Goal: Information Seeking & Learning: Learn about a topic

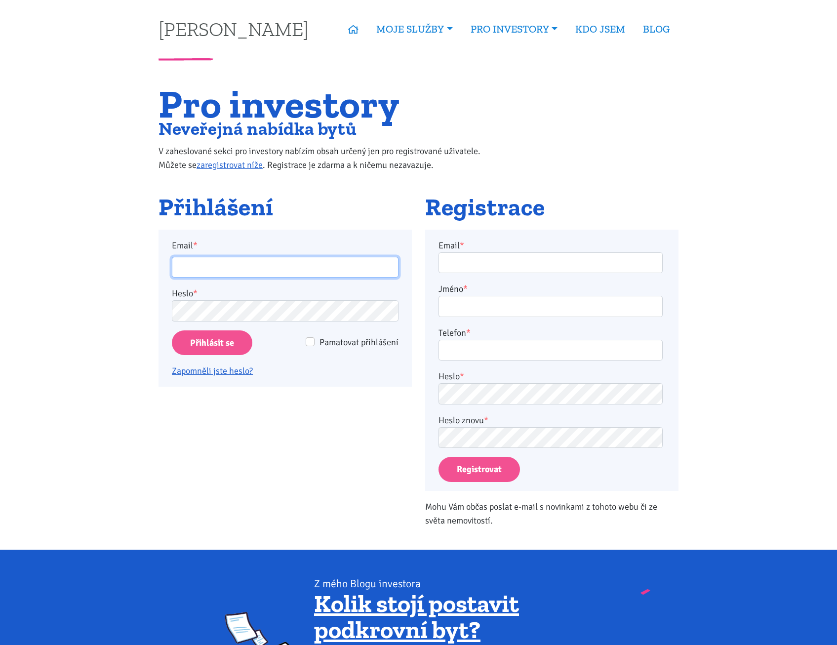
click at [214, 265] on input "Email *" at bounding box center [285, 267] width 227 height 21
type input "pospisilova@spravujeme.cz"
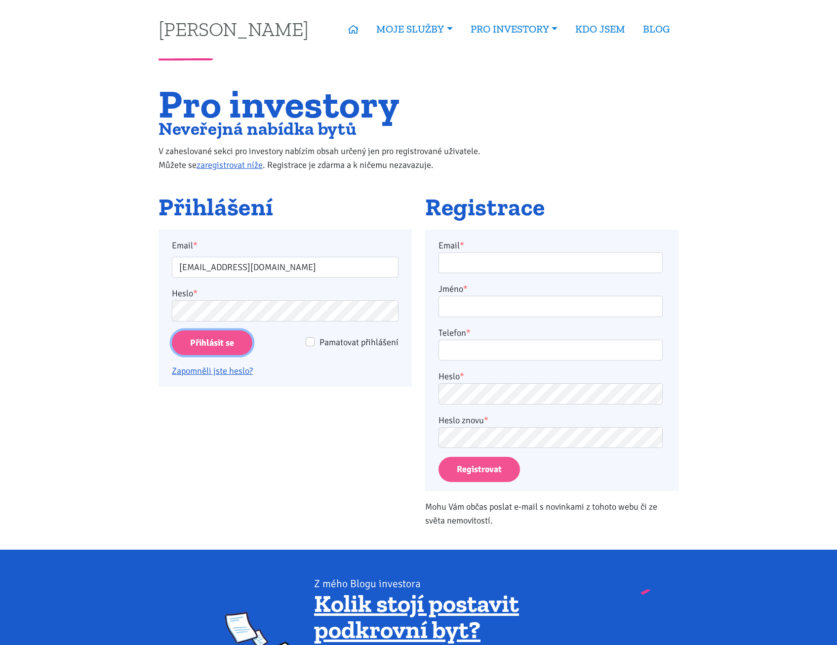
click at [236, 344] on input "Přihlásit se" at bounding box center [212, 342] width 81 height 25
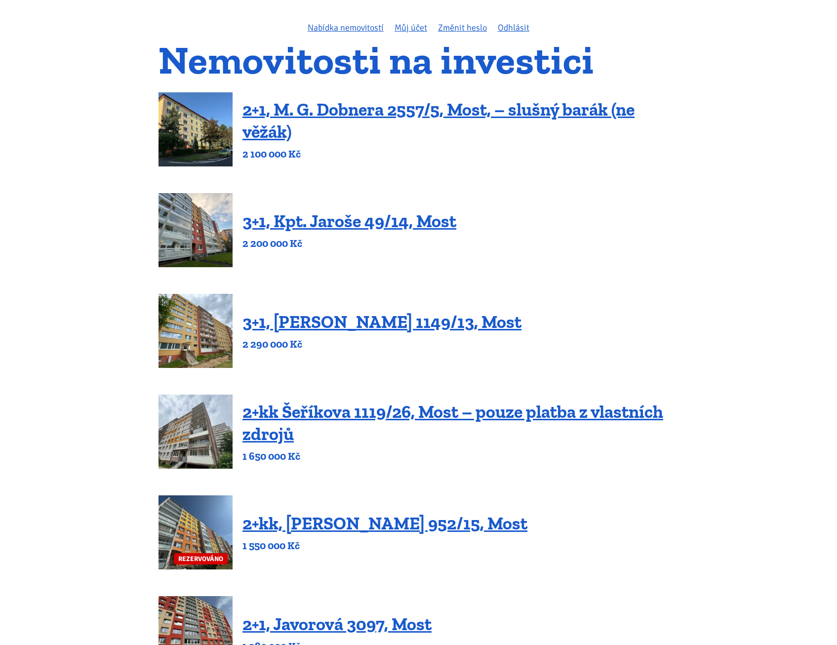
scroll to position [49, 0]
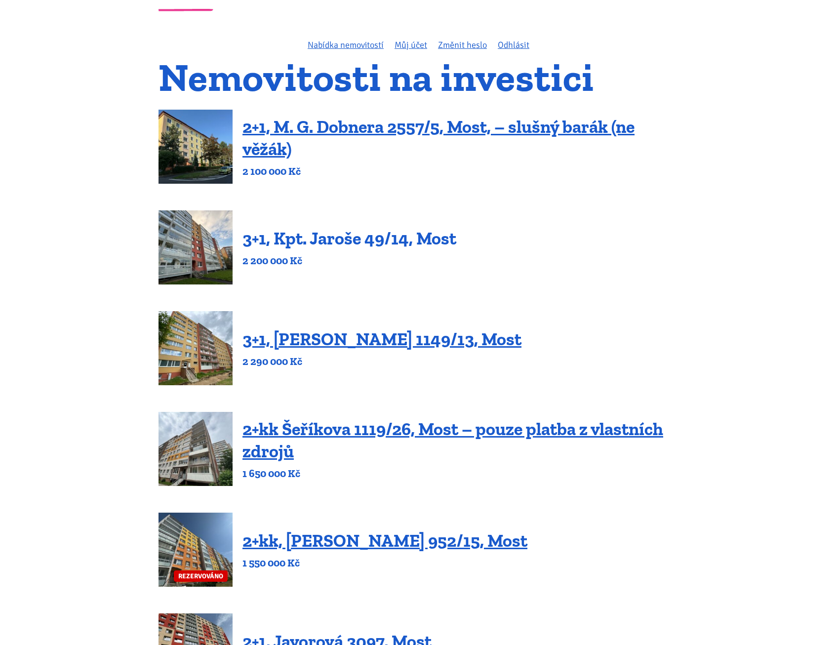
click at [345, 243] on link "3+1, Kpt. Jaroše 49/14, Most" at bounding box center [350, 238] width 214 height 21
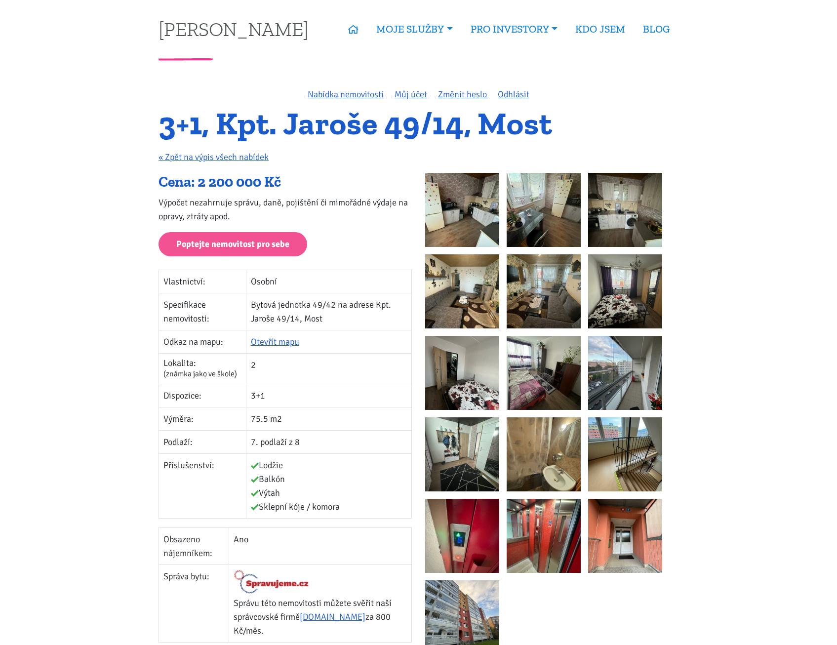
click at [480, 210] on img at bounding box center [462, 210] width 74 height 74
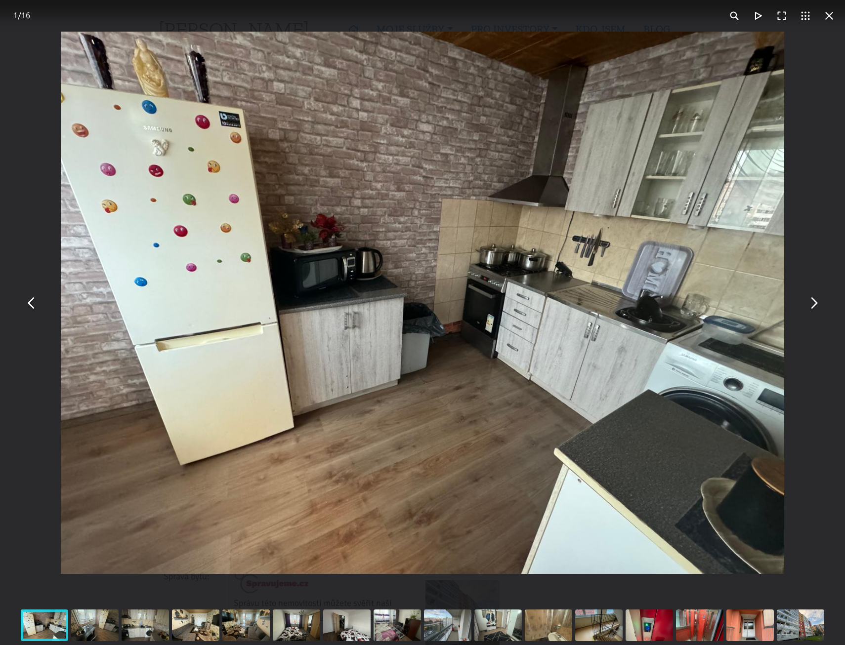
click at [813, 305] on button "You can close this modal content with the ESC key" at bounding box center [813, 303] width 24 height 24
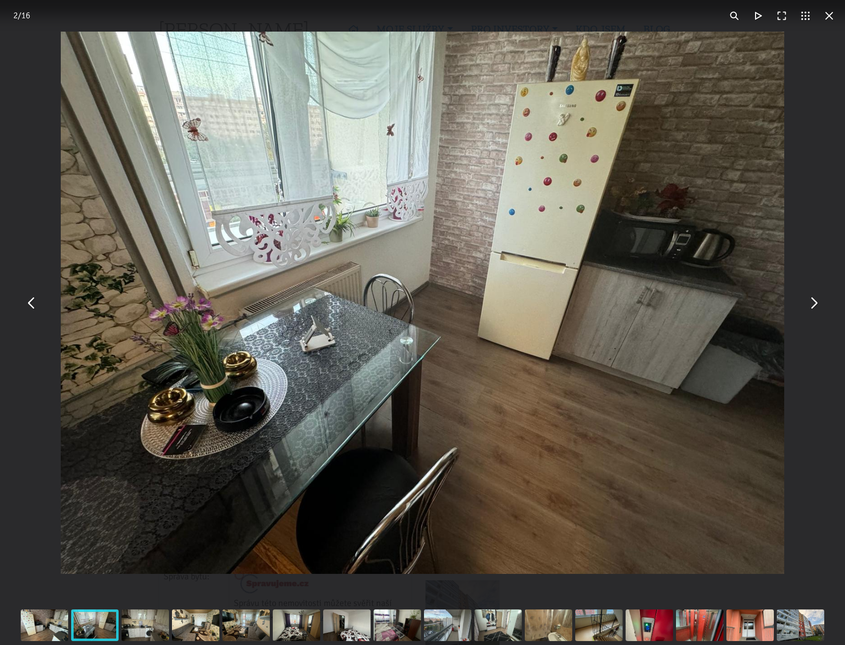
click at [813, 305] on button "You can close this modal content with the ESC key" at bounding box center [813, 303] width 24 height 24
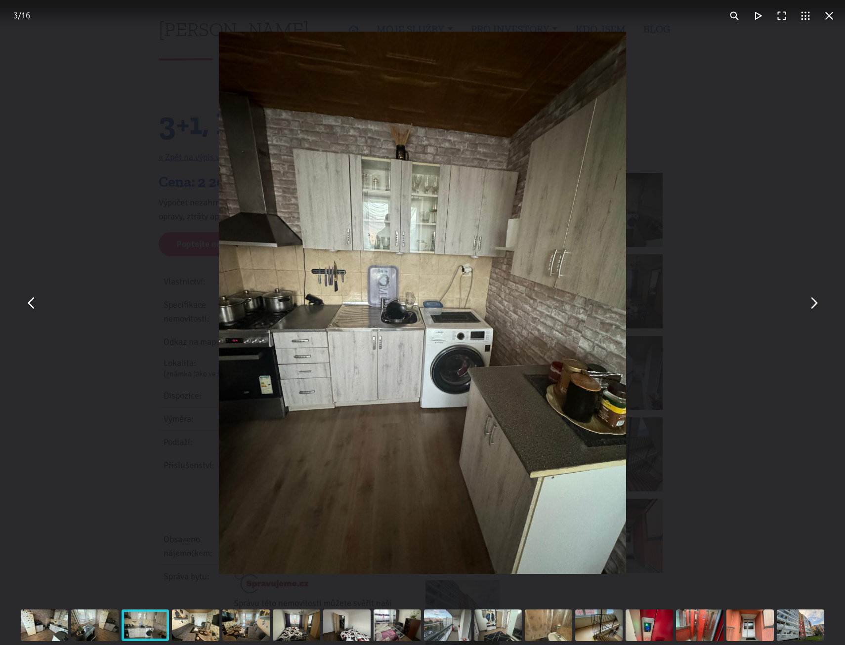
click at [813, 305] on button "You can close this modal content with the ESC key" at bounding box center [813, 303] width 24 height 24
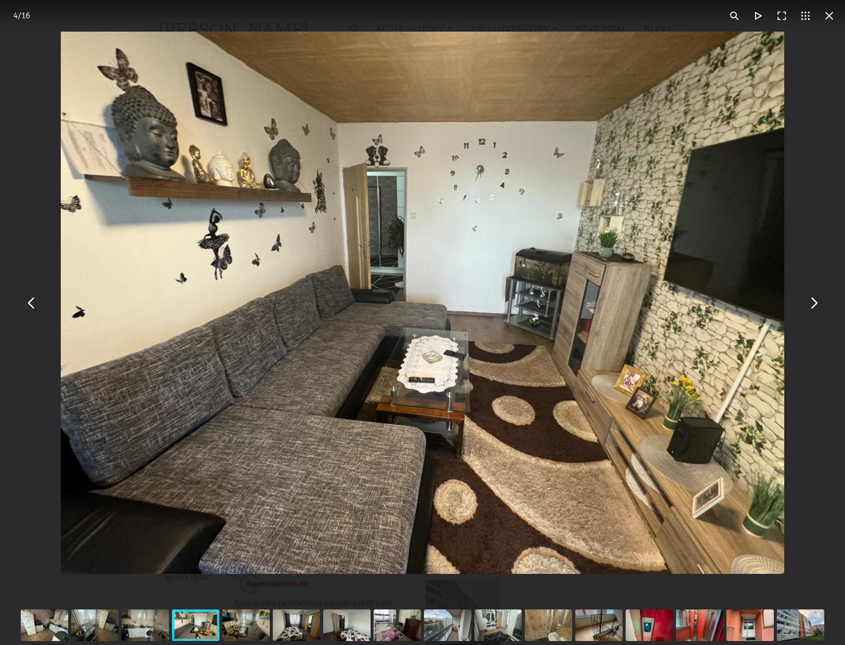
click at [813, 305] on button "You can close this modal content with the ESC key" at bounding box center [813, 303] width 24 height 24
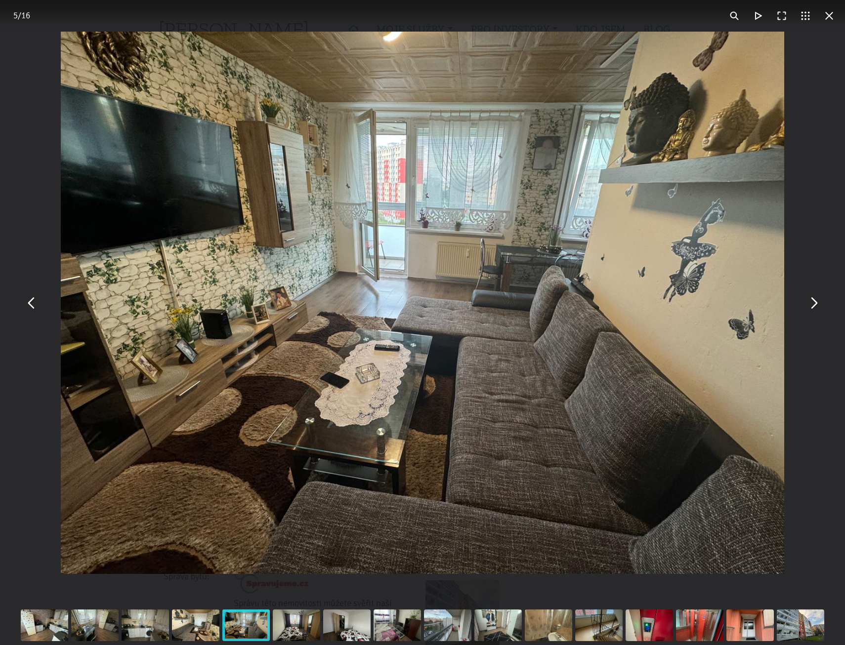
click at [813, 305] on button "You can close this modal content with the ESC key" at bounding box center [813, 303] width 24 height 24
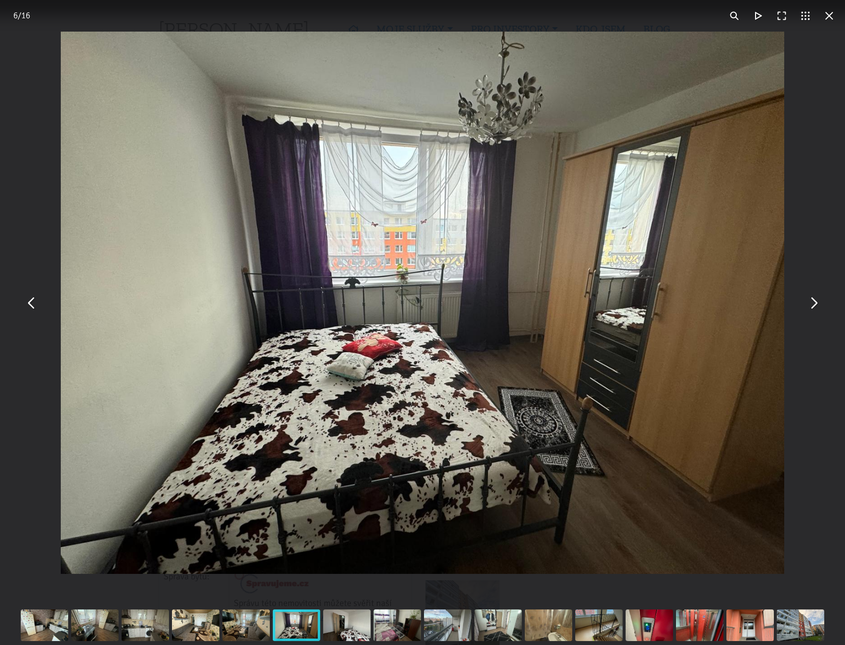
click at [813, 305] on button "You can close this modal content with the ESC key" at bounding box center [813, 303] width 24 height 24
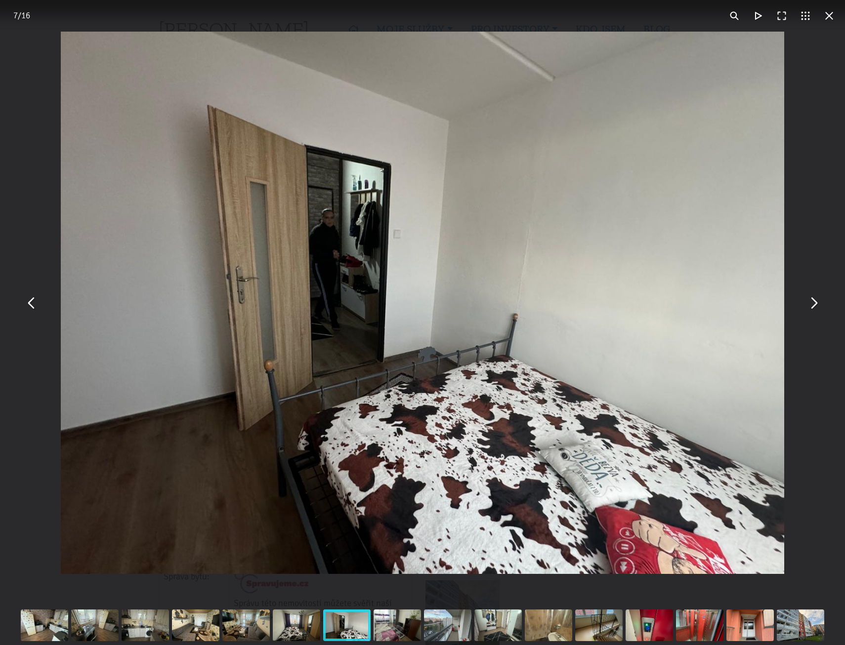
click at [819, 304] on button "You can close this modal content with the ESC key" at bounding box center [813, 303] width 24 height 24
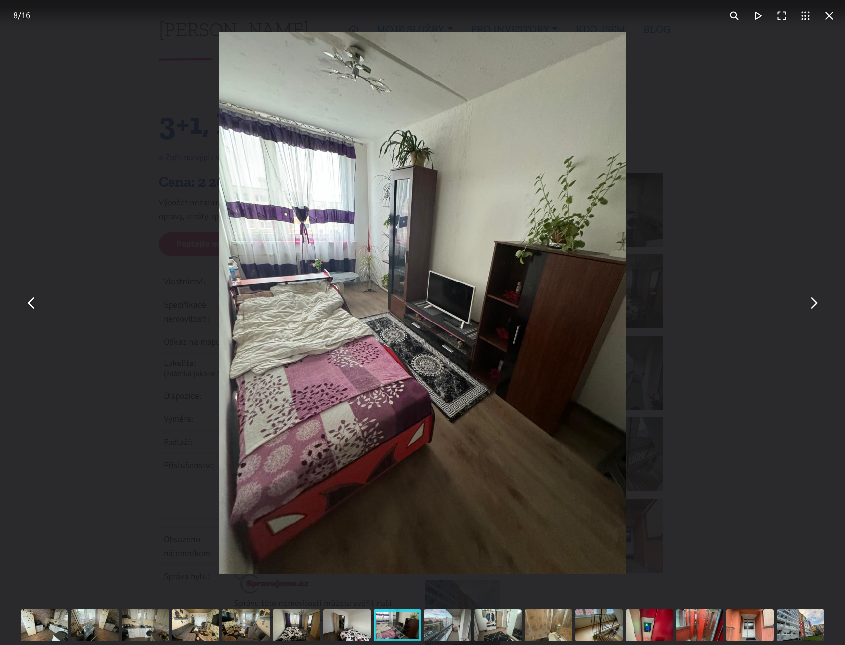
click at [819, 304] on button "You can close this modal content with the ESC key" at bounding box center [813, 303] width 24 height 24
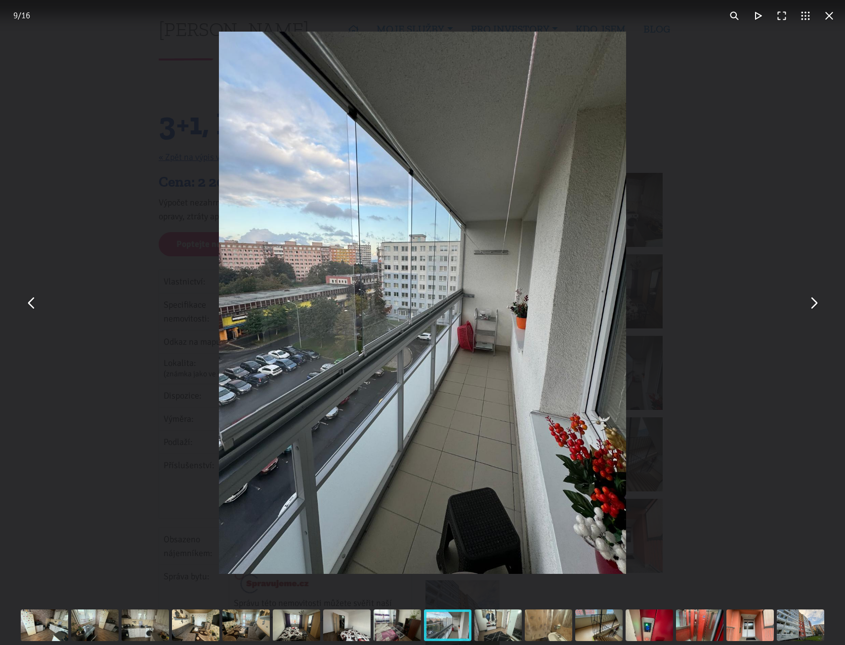
click at [814, 305] on button "You can close this modal content with the ESC key" at bounding box center [813, 303] width 24 height 24
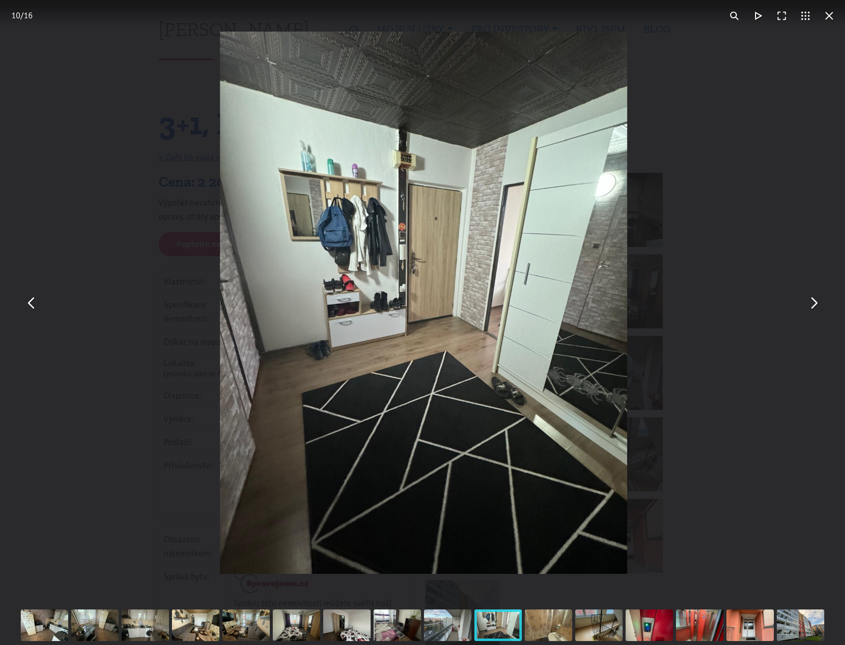
click at [814, 305] on button "You can close this modal content with the ESC key" at bounding box center [813, 303] width 24 height 24
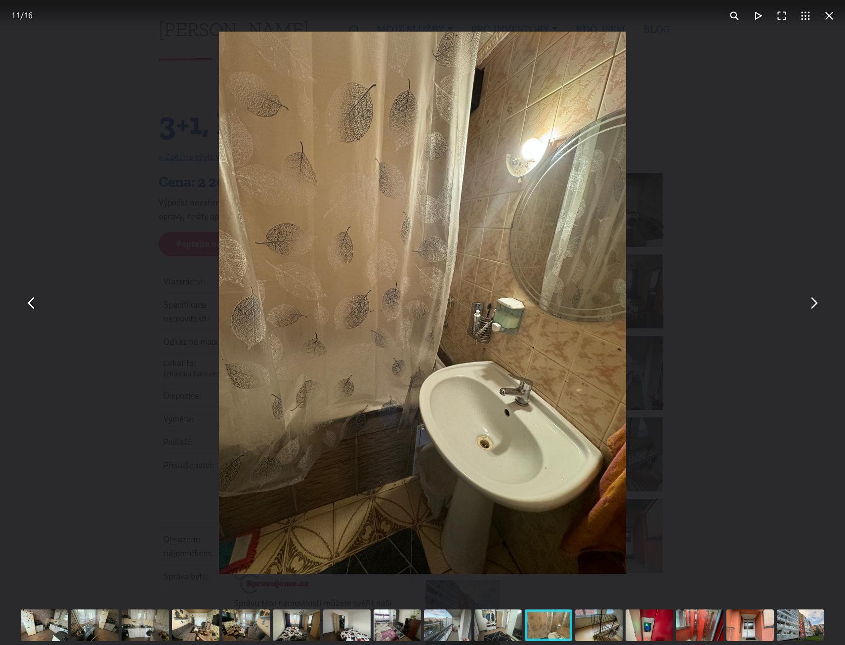
click at [814, 305] on button "You can close this modal content with the ESC key" at bounding box center [813, 303] width 24 height 24
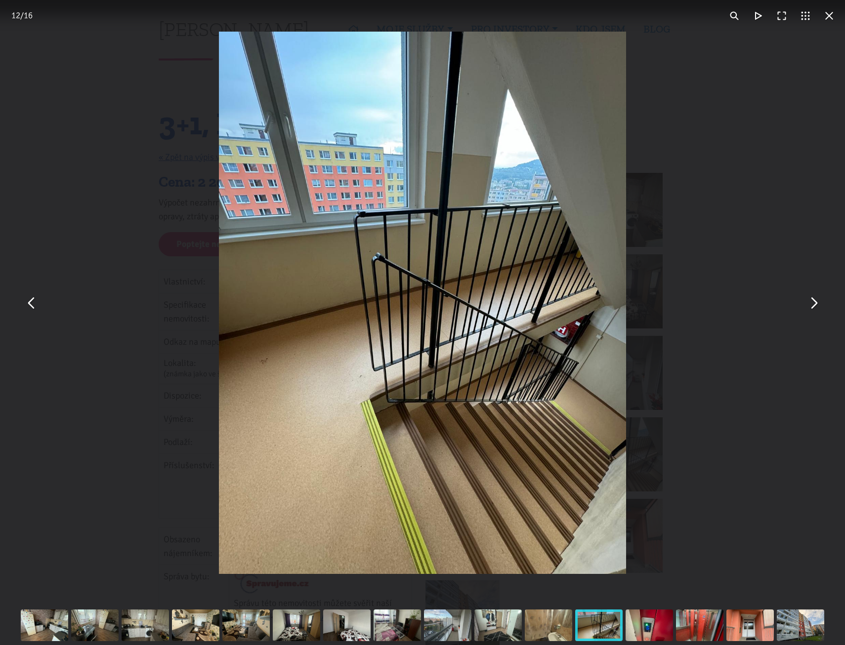
click at [814, 305] on button "You can close this modal content with the ESC key" at bounding box center [813, 303] width 24 height 24
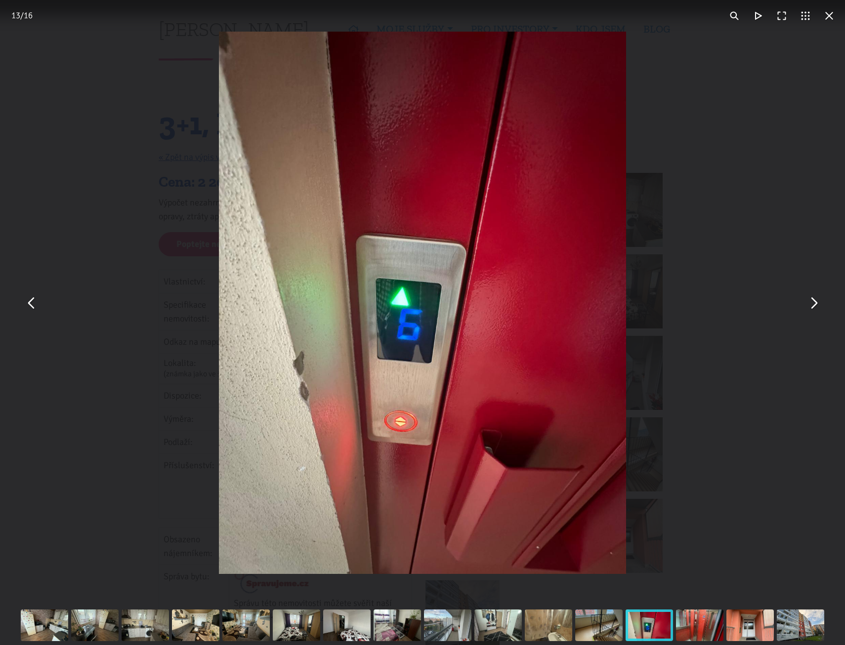
click at [829, 17] on button "You can close this modal content with the ESC key" at bounding box center [829, 16] width 24 height 24
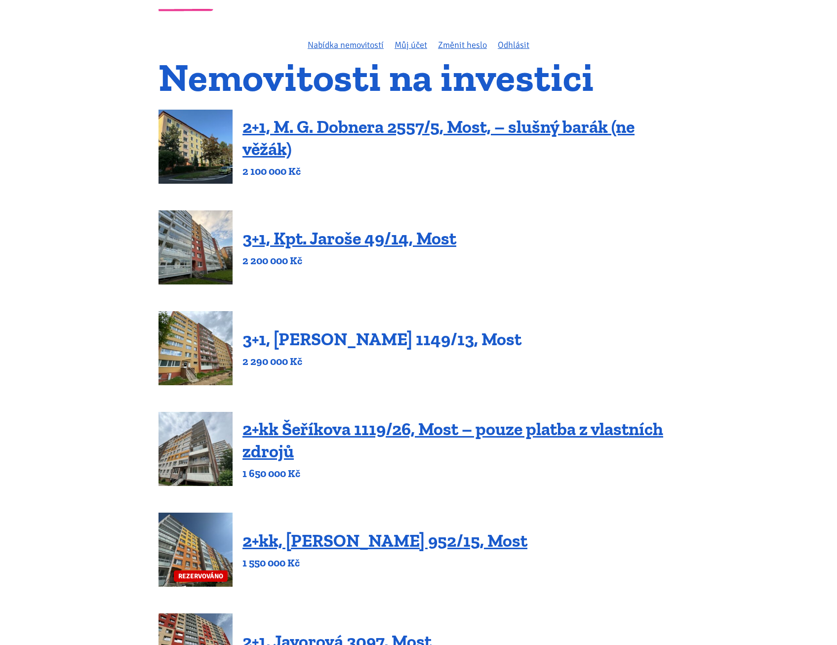
click at [402, 344] on link "3+1, [PERSON_NAME] 1149/13, Most" at bounding box center [382, 338] width 279 height 21
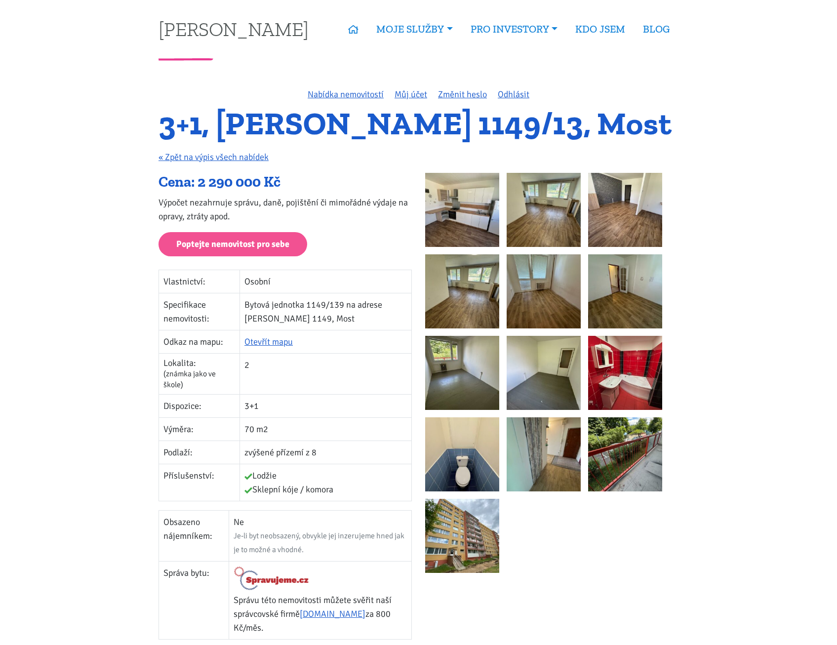
click at [489, 212] on img at bounding box center [462, 210] width 74 height 74
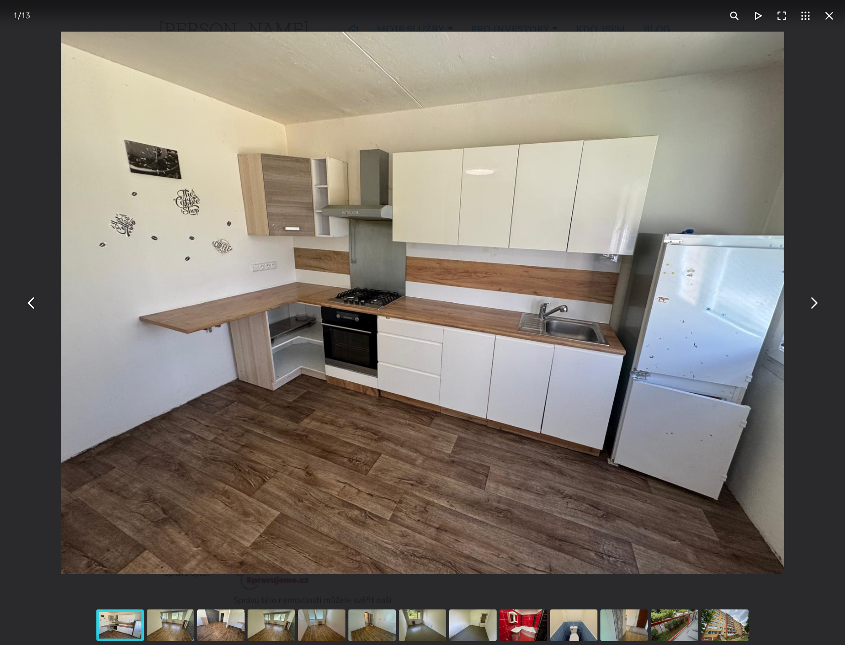
click at [815, 308] on button "You can close this modal content with the ESC key" at bounding box center [813, 303] width 24 height 24
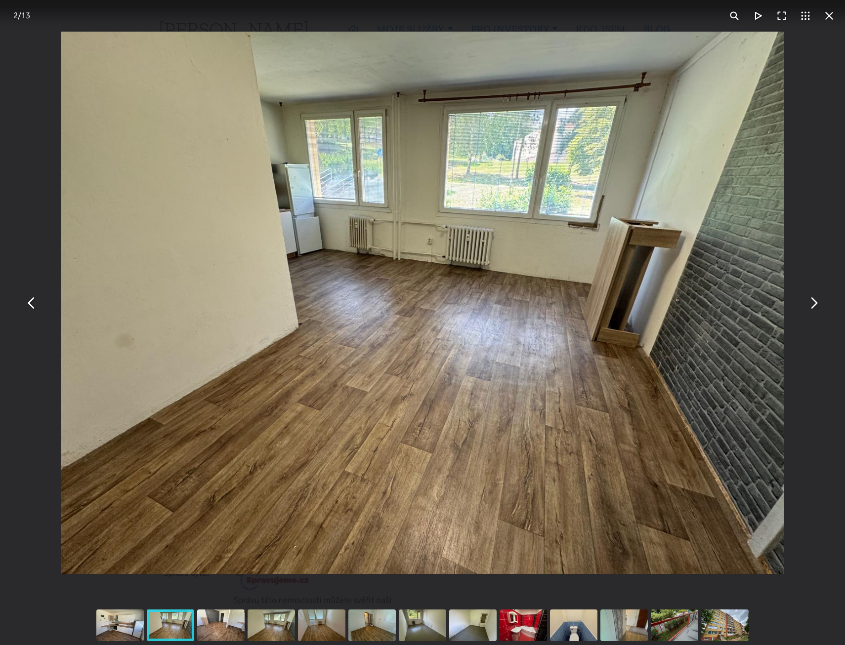
click at [815, 308] on button "You can close this modal content with the ESC key" at bounding box center [813, 303] width 24 height 24
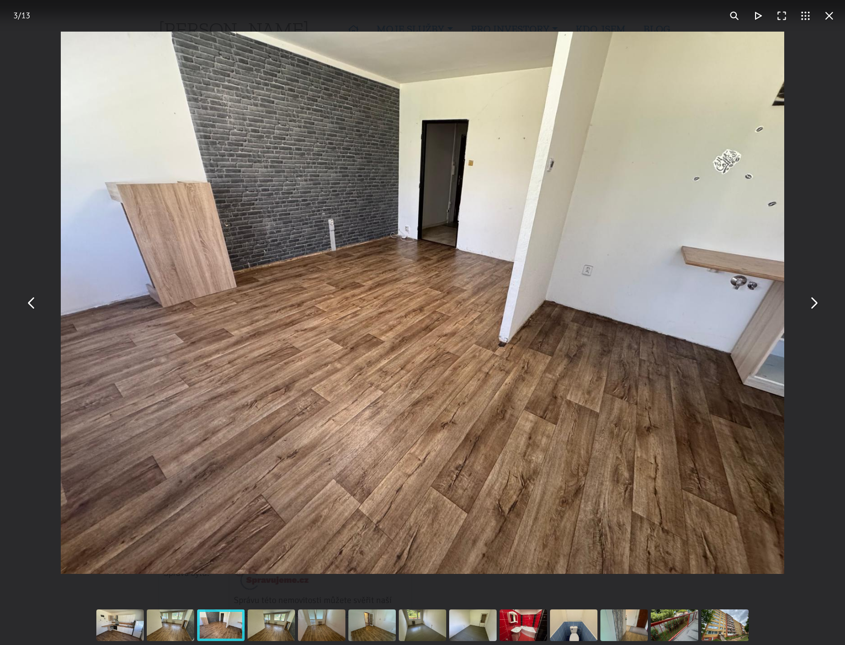
click at [832, 17] on button "You can close this modal content with the ESC key" at bounding box center [829, 16] width 24 height 24
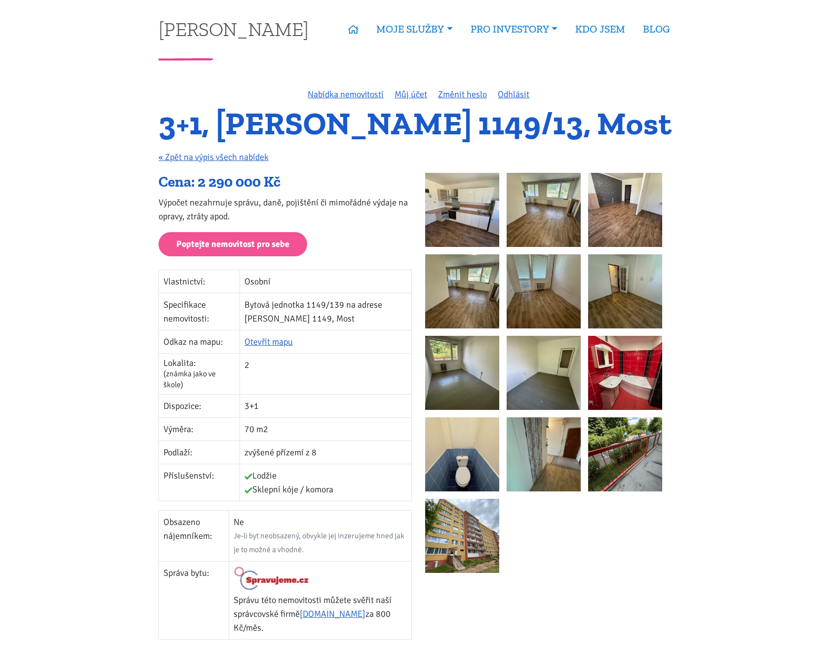
click at [640, 391] on img at bounding box center [625, 373] width 74 height 74
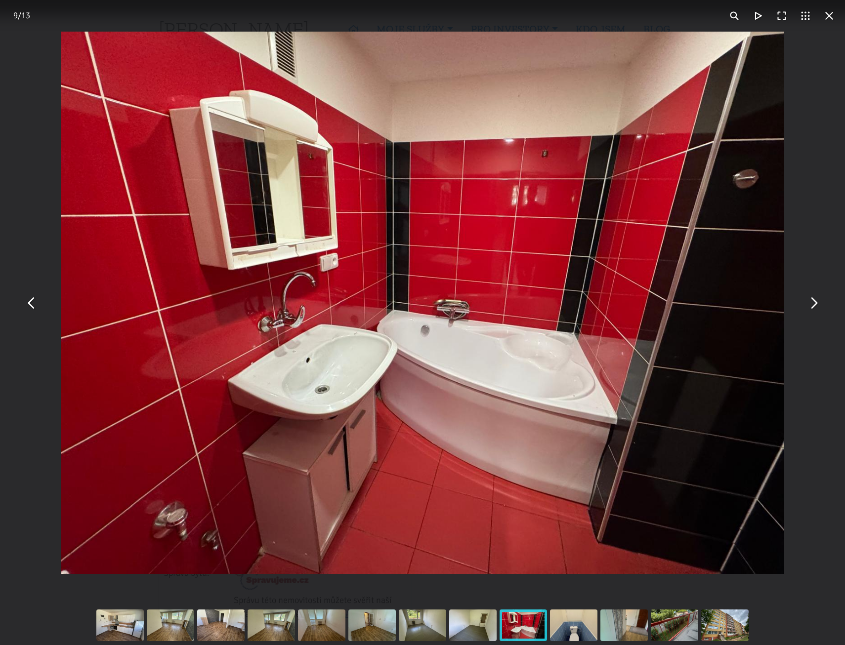
click at [811, 308] on button "You can close this modal content with the ESC key" at bounding box center [813, 303] width 24 height 24
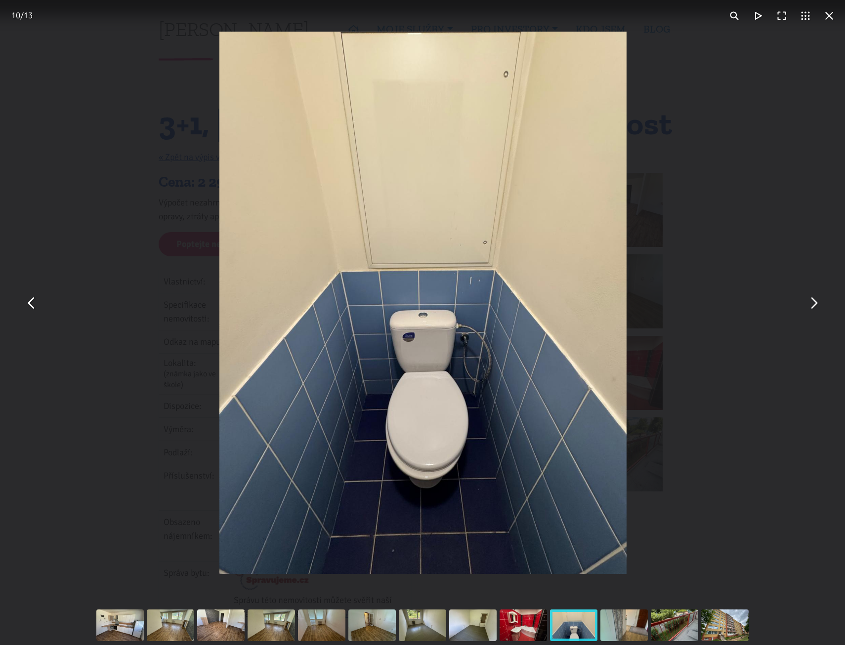
click at [812, 308] on button "You can close this modal content with the ESC key" at bounding box center [813, 303] width 24 height 24
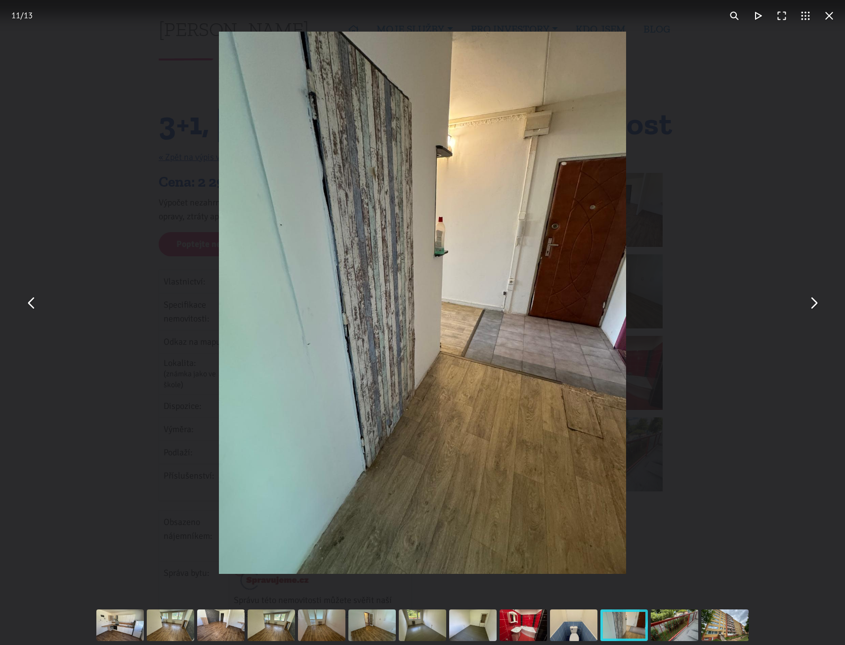
click at [812, 308] on button "You can close this modal content with the ESC key" at bounding box center [813, 303] width 24 height 24
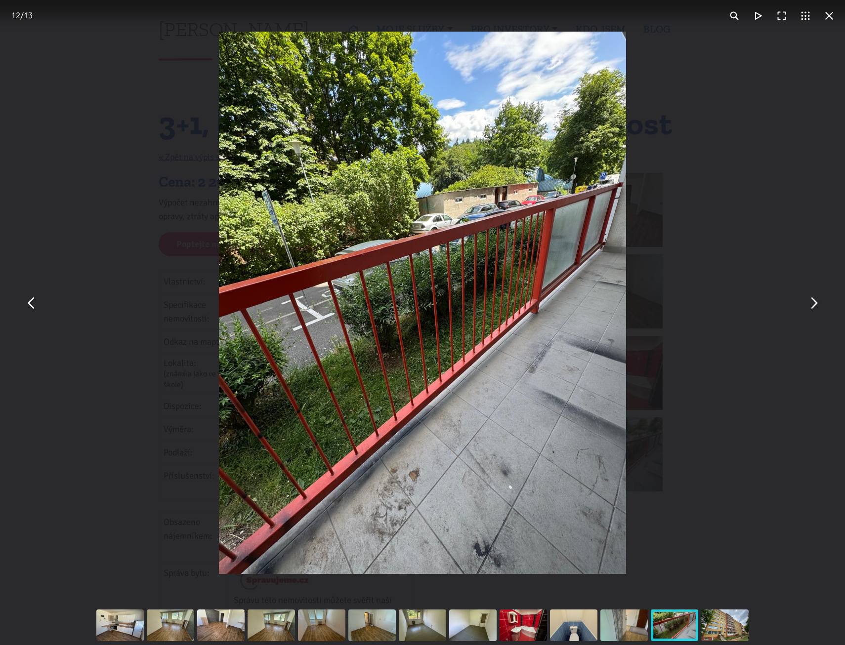
click at [812, 308] on button "You can close this modal content with the ESC key" at bounding box center [813, 303] width 24 height 24
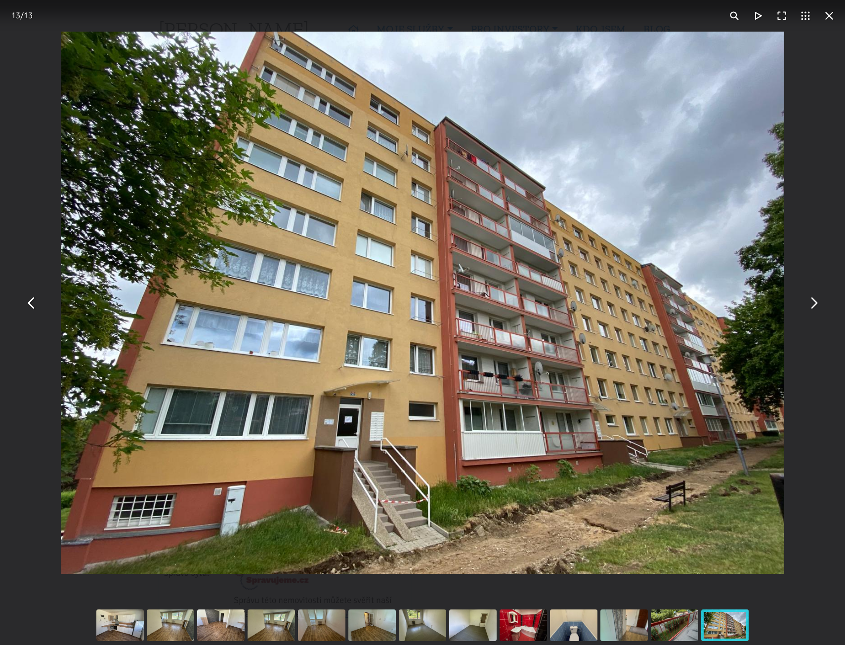
click at [812, 308] on button "You can close this modal content with the ESC key" at bounding box center [813, 303] width 24 height 24
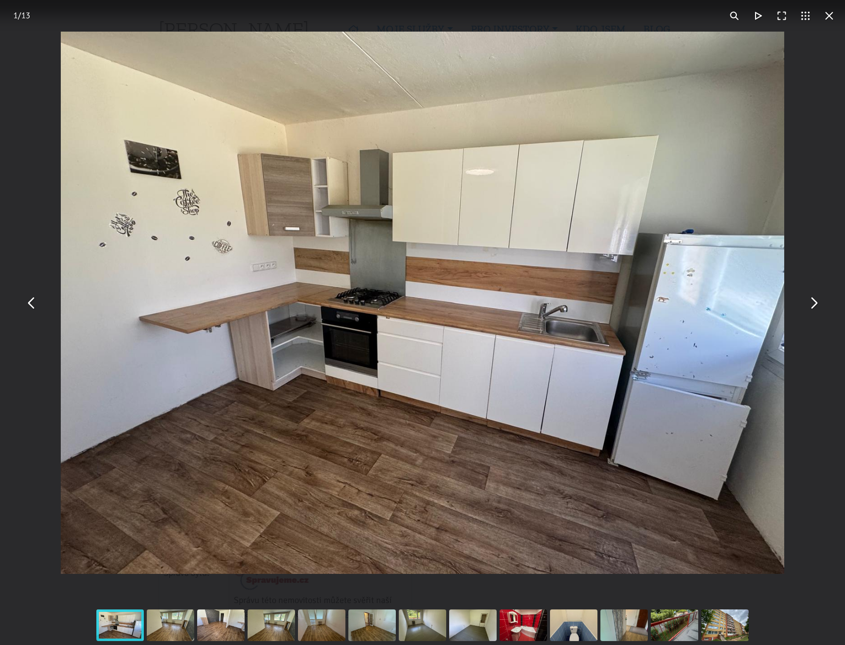
click at [812, 309] on button "You can close this modal content with the ESC key" at bounding box center [813, 303] width 24 height 24
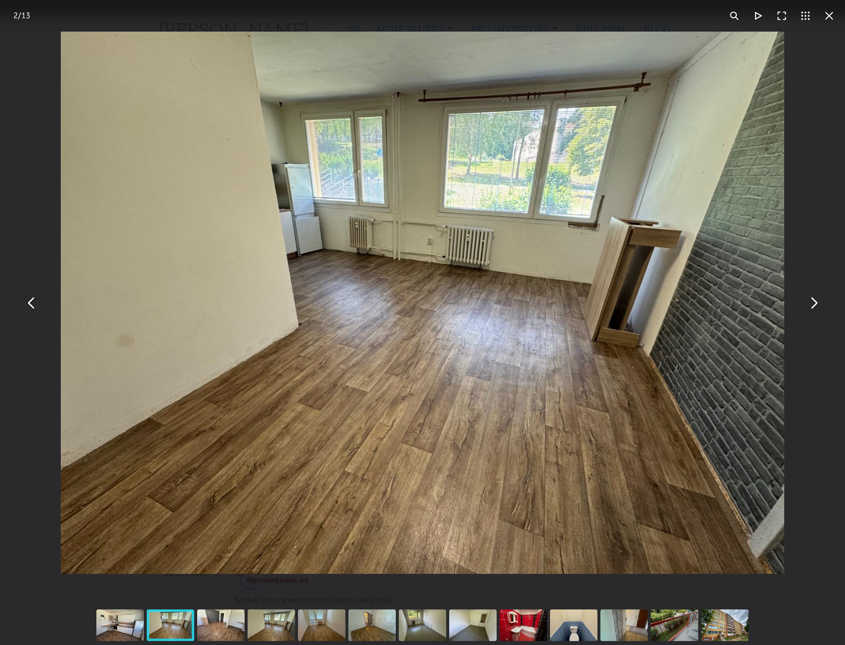
click at [812, 311] on button "You can close this modal content with the ESC key" at bounding box center [813, 303] width 24 height 24
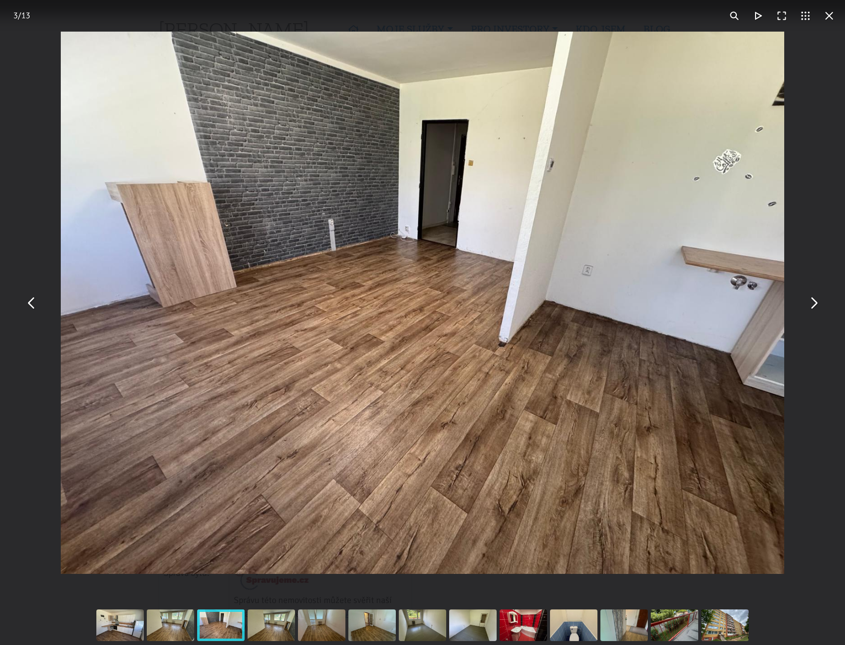
click at [812, 311] on button "You can close this modal content with the ESC key" at bounding box center [813, 303] width 24 height 24
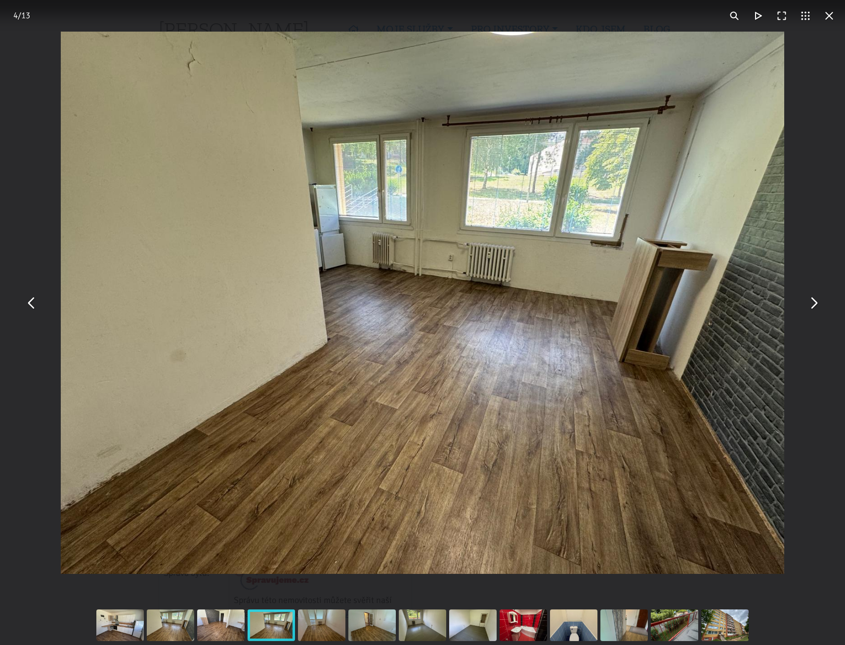
click at [812, 311] on button "You can close this modal content with the ESC key" at bounding box center [813, 303] width 24 height 24
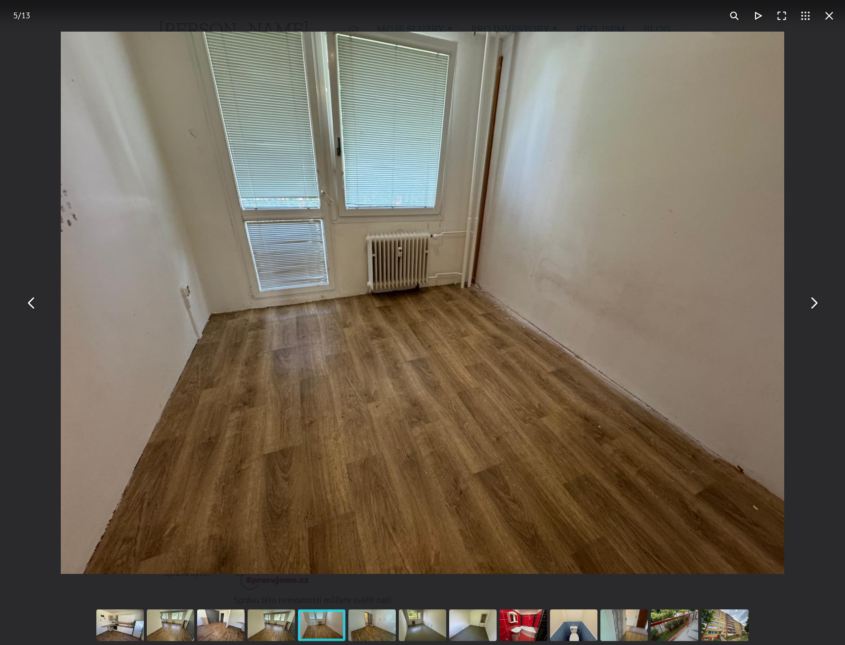
click at [812, 311] on button "You can close this modal content with the ESC key" at bounding box center [813, 303] width 24 height 24
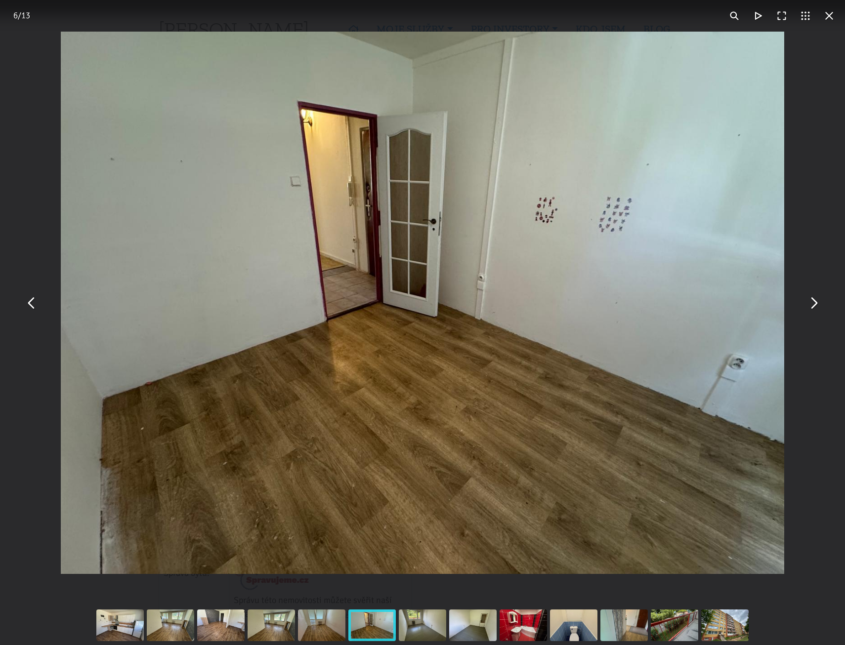
click at [815, 308] on button "You can close this modal content with the ESC key" at bounding box center [813, 303] width 24 height 24
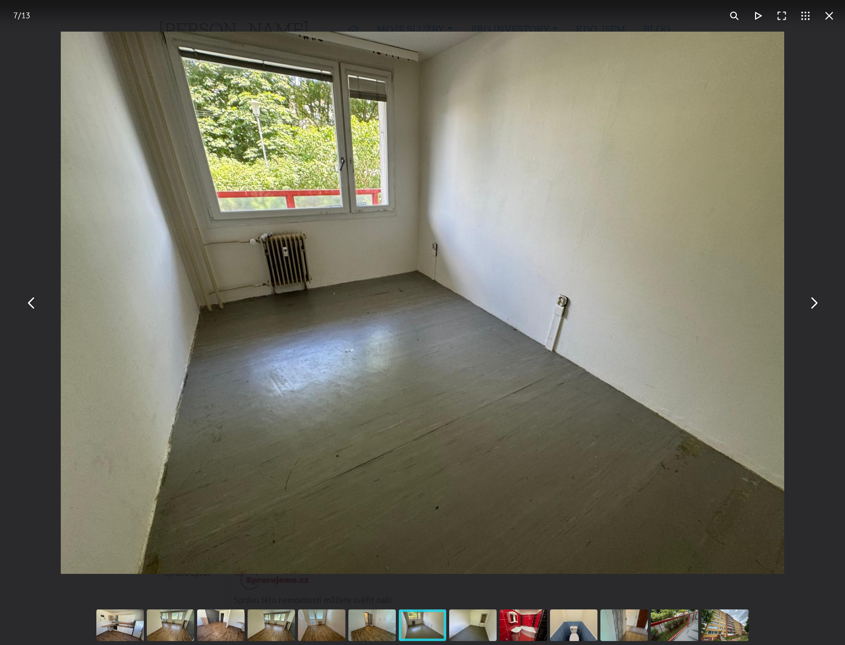
click at [828, 16] on button "You can close this modal content with the ESC key" at bounding box center [829, 16] width 24 height 24
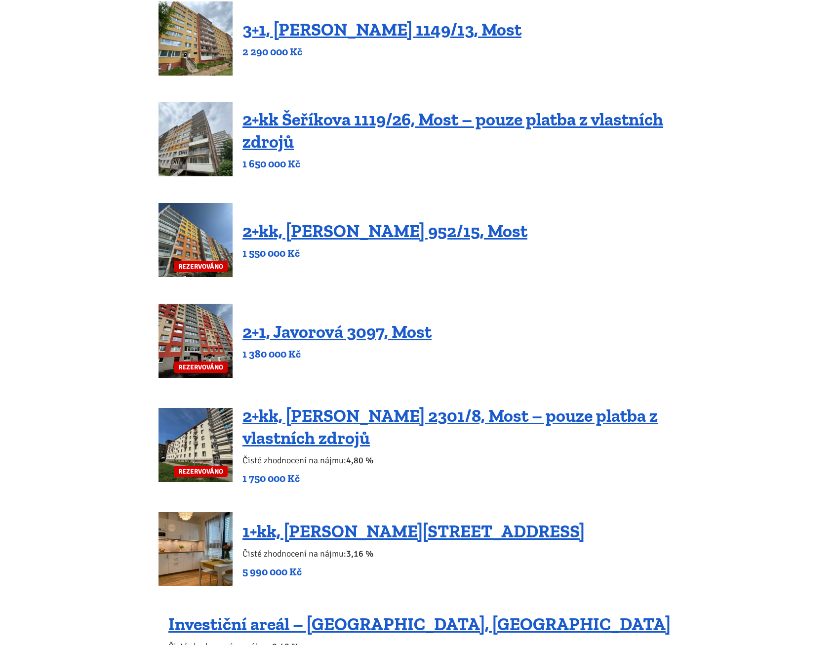
scroll to position [395, 0]
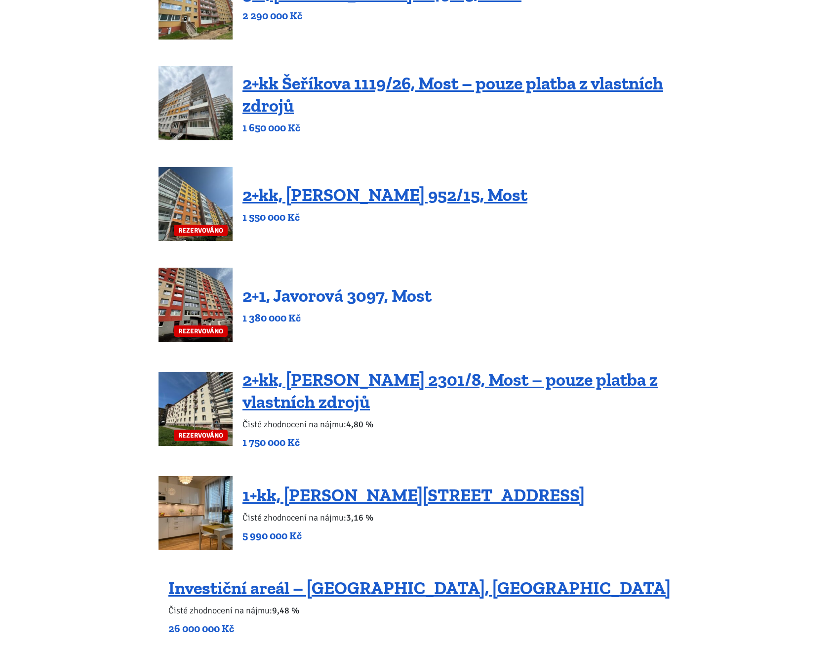
click at [280, 293] on link "2+1, Javorová 3097, Most" at bounding box center [337, 295] width 189 height 21
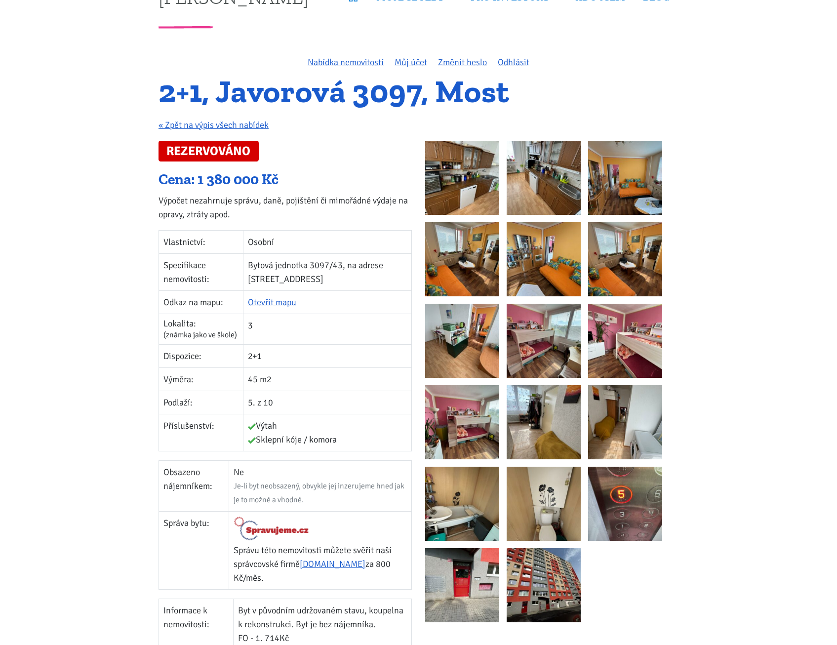
scroll to position [49, 0]
